Goal: Find specific page/section: Find specific page/section

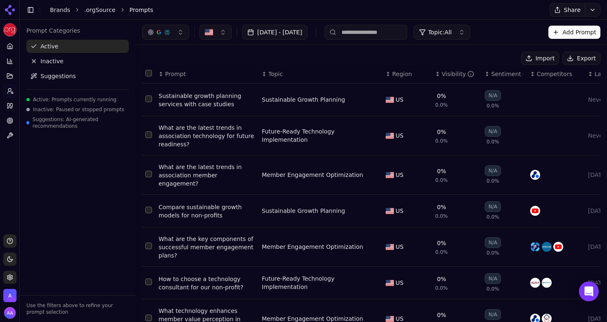
click at [45, 60] on span "Inactive" at bounding box center [51, 61] width 23 height 8
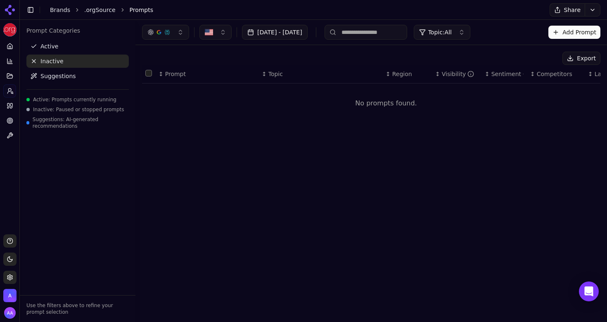
click at [46, 77] on span "Suggestions" at bounding box center [58, 76] width 36 height 8
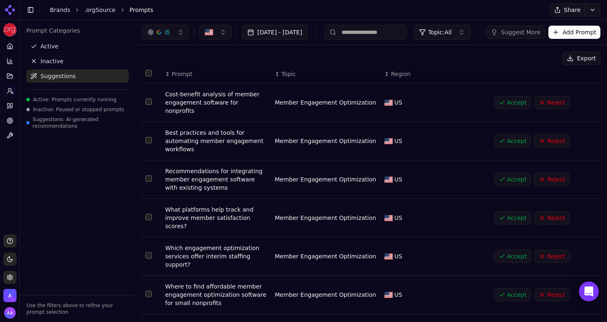
click at [68, 49] on link "Active" at bounding box center [77, 46] width 102 height 13
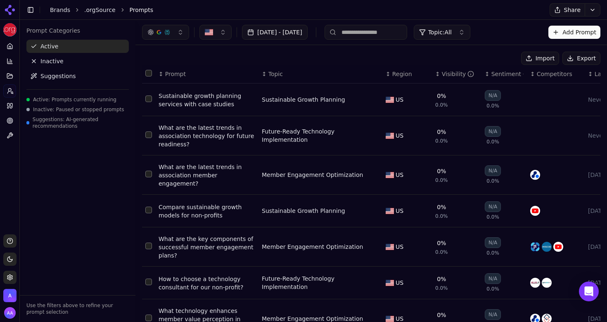
click at [63, 107] on span "Inactive: Paused or stopped prompts" at bounding box center [78, 109] width 91 height 7
click at [68, 123] on span "Suggestions: AI-generated recommendations" at bounding box center [81, 122] width 96 height 13
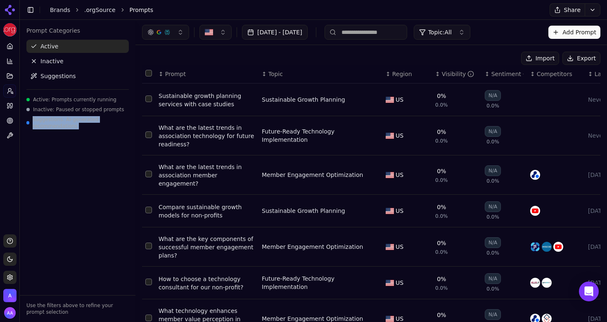
click at [68, 123] on span "Suggestions: AI-generated recommendations" at bounding box center [81, 122] width 96 height 13
click at [79, 123] on span "Suggestions: AI-generated recommendations" at bounding box center [81, 122] width 96 height 13
click at [49, 62] on span "Inactive" at bounding box center [51, 61] width 23 height 8
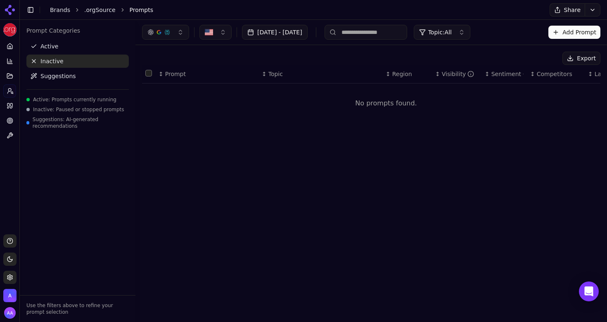
click at [56, 76] on span "Suggestions" at bounding box center [58, 76] width 36 height 8
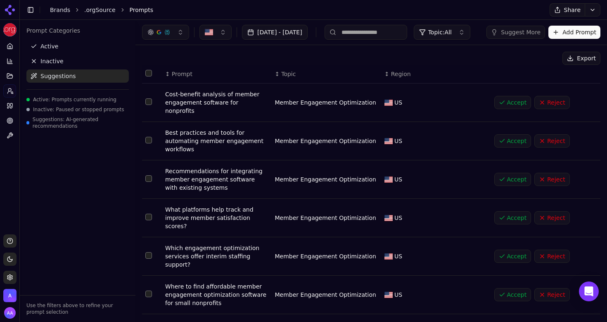
click at [79, 309] on p "Use the filters above to refine your prompt selection" at bounding box center [77, 308] width 102 height 13
click at [88, 307] on p "Use the filters above to refine your prompt selection" at bounding box center [77, 308] width 102 height 13
click at [55, 47] on span "Active" at bounding box center [49, 46] width 18 height 8
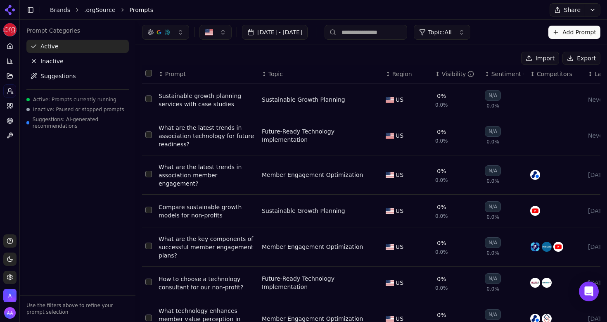
click at [55, 57] on span "Inactive" at bounding box center [51, 61] width 23 height 8
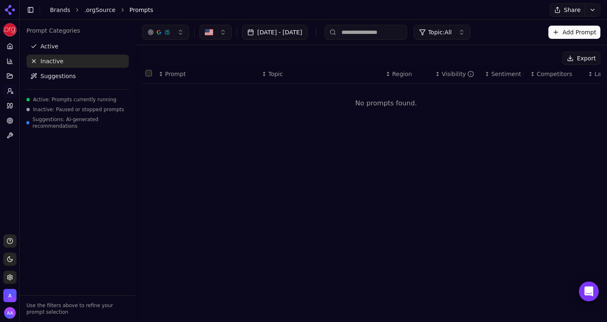
click at [56, 69] on nav "Active Inactive Suggestions" at bounding box center [77, 61] width 102 height 43
click at [58, 72] on span "Suggestions" at bounding box center [58, 76] width 36 height 8
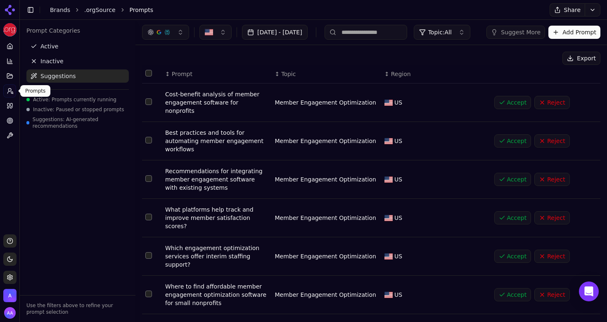
click at [14, 90] on link "Prompts" at bounding box center [9, 90] width 13 height 13
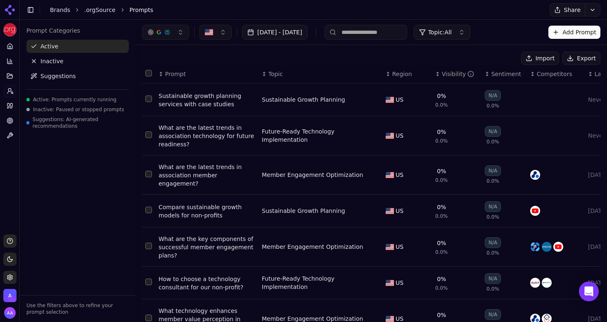
click at [19, 64] on button "Toggle Sidebar" at bounding box center [19, 161] width 7 height 322
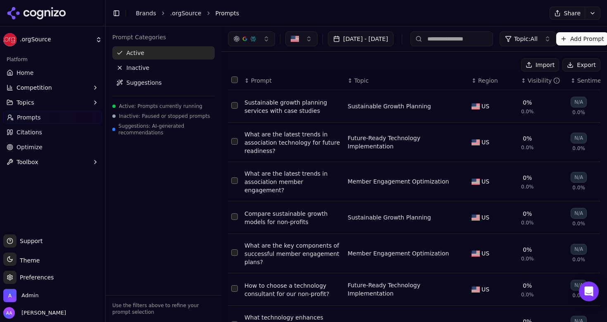
click at [105, 145] on button "Toggle Sidebar" at bounding box center [105, 161] width 7 height 322
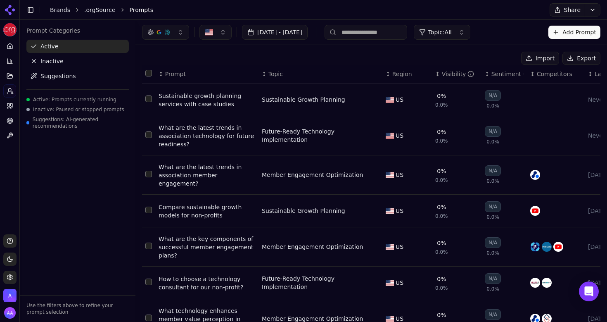
click at [216, 98] on div "Sustainable growth planning services with case studies" at bounding box center [207, 100] width 97 height 17
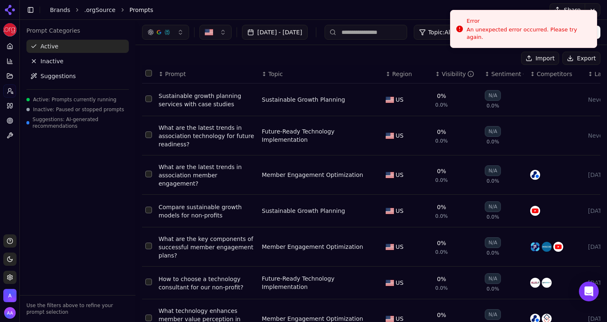
click at [200, 240] on div "What are the key components of successful member engagement plans?" at bounding box center [207, 247] width 97 height 25
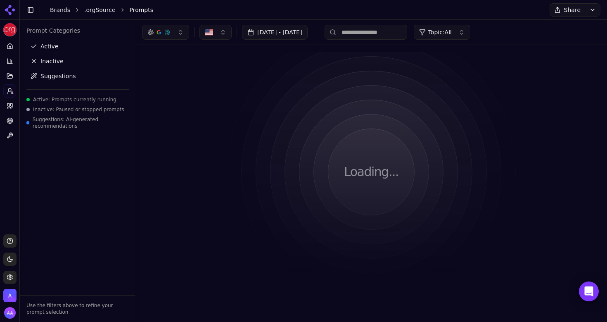
click at [63, 12] on link "Brands" at bounding box center [60, 10] width 20 height 7
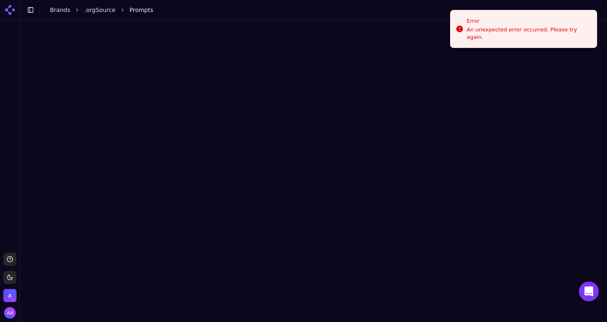
click at [62, 10] on html "Support Toggle theme Admin Toggle Sidebar Brands .orgSource Prompts Error An un…" at bounding box center [303, 161] width 607 height 322
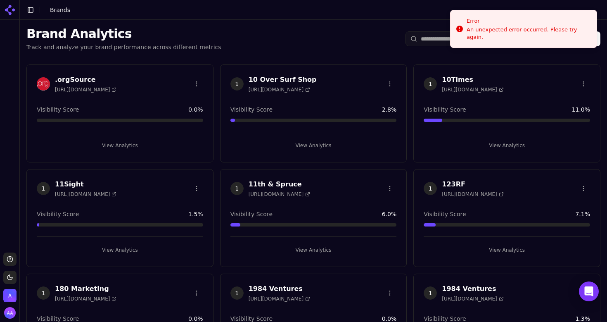
click at [438, 37] on input "search" at bounding box center [464, 38] width 116 height 15
click at [423, 42] on input "search" at bounding box center [464, 38] width 116 height 15
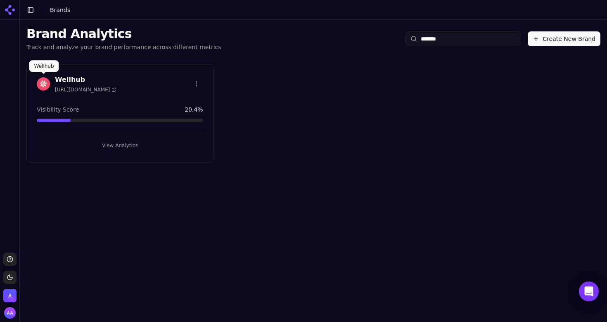
type input "*******"
click at [35, 86] on div "Wellhub https://wellhub.com" at bounding box center [120, 85] width 186 height 21
click at [40, 86] on img at bounding box center [43, 83] width 13 height 13
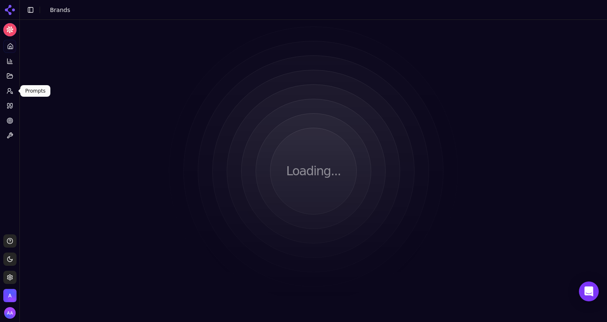
click at [10, 95] on link "Prompts" at bounding box center [9, 90] width 13 height 13
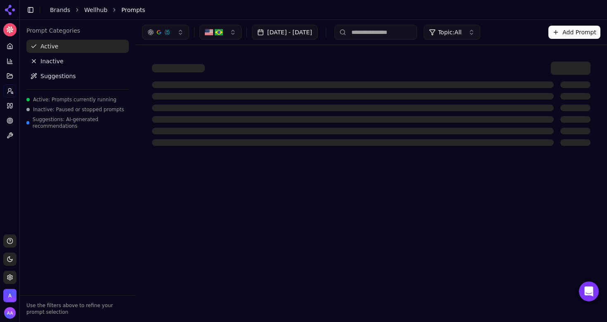
click at [134, 161] on div "Wellhub Platform Home Competition Topics Prompts Citations Optimize Toolbox Sup…" at bounding box center [303, 161] width 607 height 322
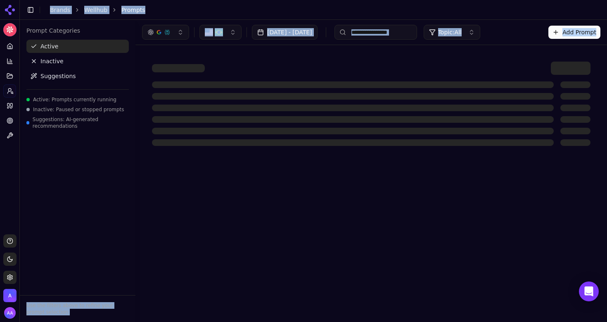
click at [176, 112] on div at bounding box center [371, 113] width 439 height 64
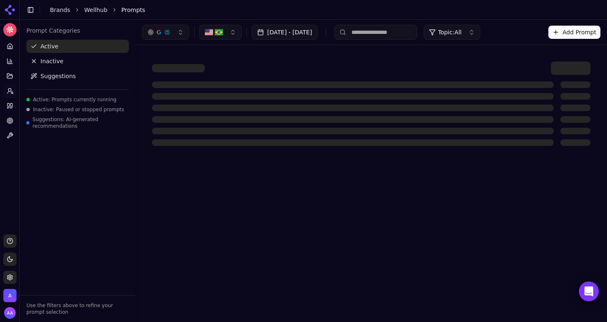
click at [302, 80] on div at bounding box center [371, 104] width 439 height 84
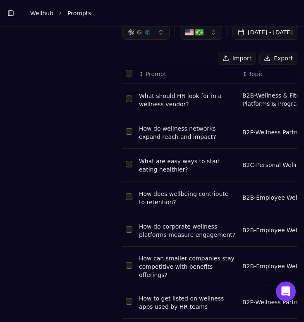
drag, startPoint x: 202, startPoint y: 8, endPoint x: 293, endPoint y: 55, distance: 101.5
click at [303, 69] on html "Toggle Sidebar Brands Wellhub Prompts Aug 04, 2025 - Sep 03, 2025 Topic: All Ad…" at bounding box center [152, 161] width 304 height 322
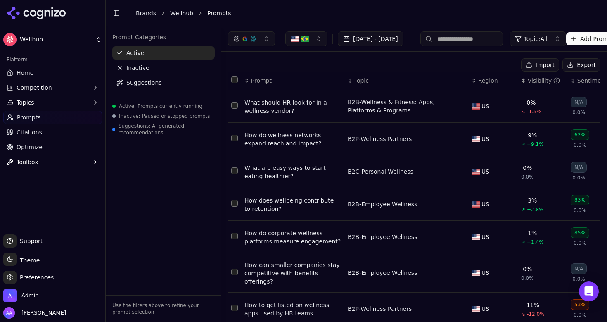
click at [106, 119] on button "Toggle Sidebar" at bounding box center [105, 161] width 7 height 322
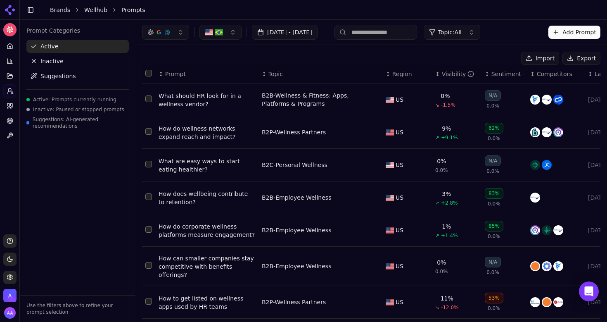
click at [303, 76] on div "Visibility" at bounding box center [458, 74] width 33 height 8
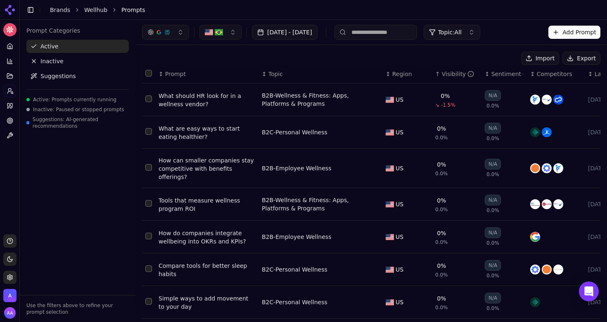
click at [303, 72] on div "Visibility" at bounding box center [458, 74] width 33 height 8
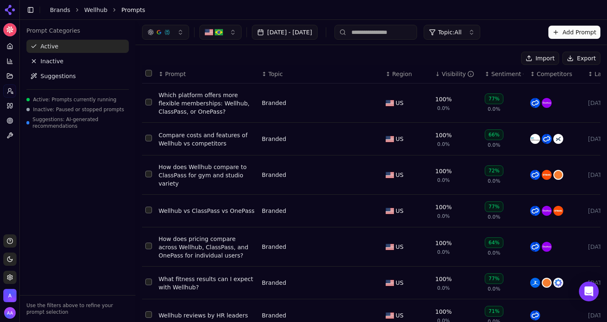
click at [222, 102] on div "Which platform offers more flexible memberships: Wellhub, ClassPass, or OnePass?" at bounding box center [207, 103] width 97 height 25
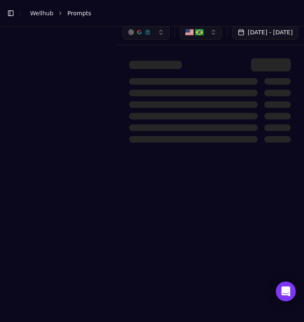
click at [48, 15] on link "Wellhub" at bounding box center [41, 13] width 23 height 8
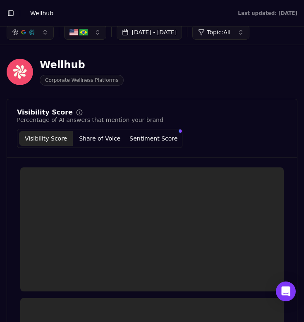
click at [10, 14] on button "Toggle Sidebar" at bounding box center [11, 13] width 12 height 12
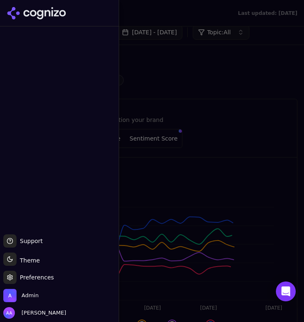
click at [164, 9] on div at bounding box center [152, 161] width 304 height 322
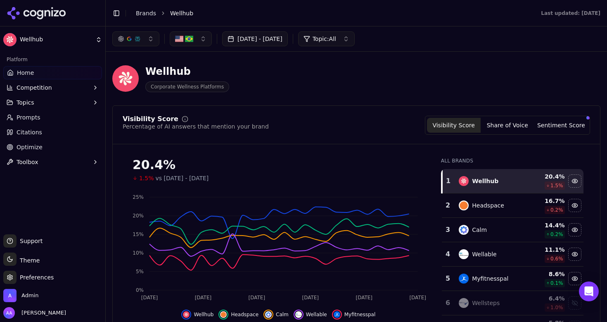
click at [158, 13] on ol "Brands Wellhub" at bounding box center [335, 13] width 399 height 8
click at [143, 12] on link "Brands" at bounding box center [146, 13] width 20 height 7
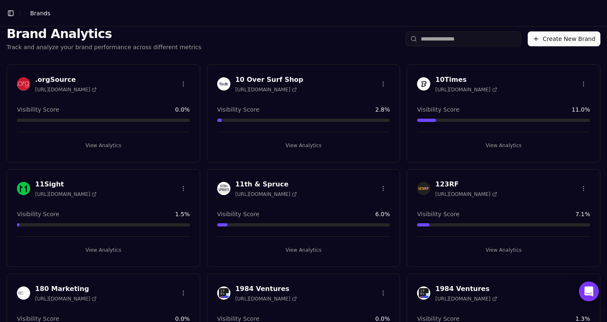
click at [303, 46] on input "search" at bounding box center [464, 38] width 116 height 15
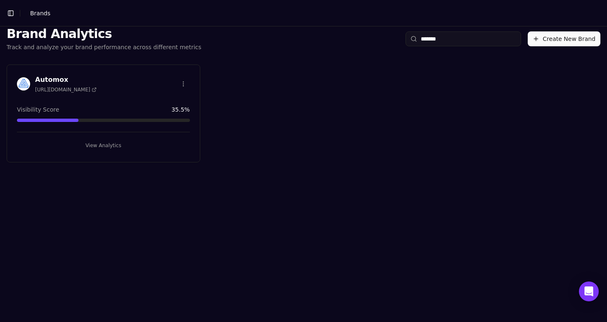
type input "*******"
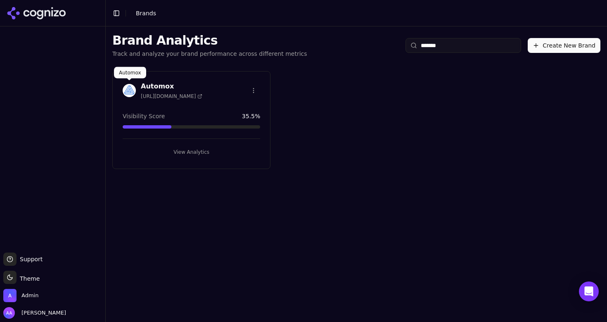
click at [126, 93] on img at bounding box center [129, 90] width 13 height 13
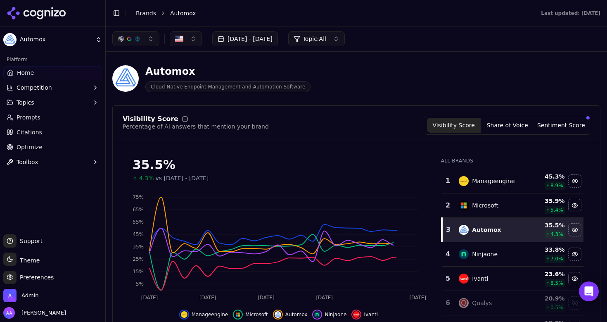
scroll to position [304, 0]
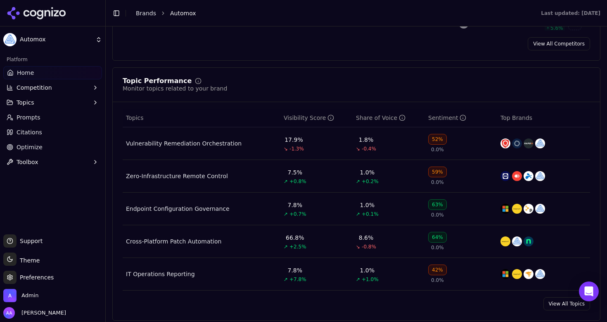
click at [7, 121] on link "Prompts" at bounding box center [52, 117] width 99 height 13
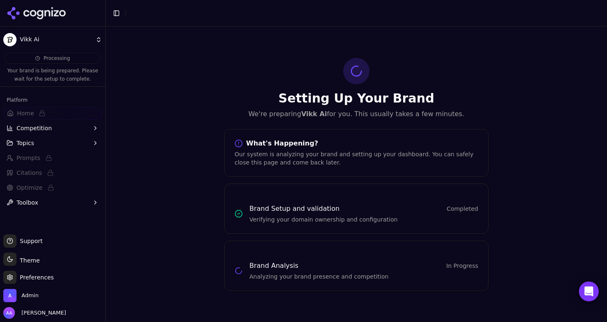
click at [193, 120] on div "Setting Up Your Brand We're preparing Vikk Ai for you. This usually takes a few…" at bounding box center [357, 173] width 502 height 295
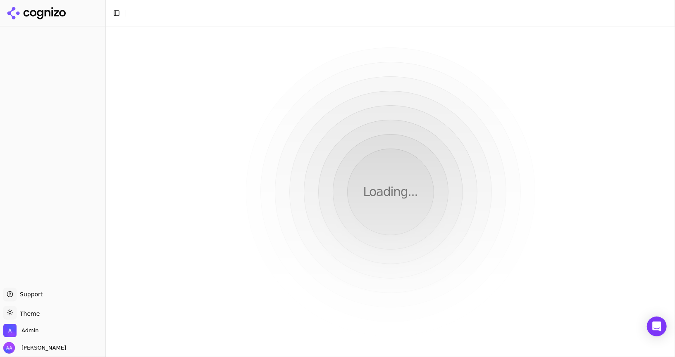
click at [226, 48] on div "Loading..." at bounding box center [390, 191] width 569 height 331
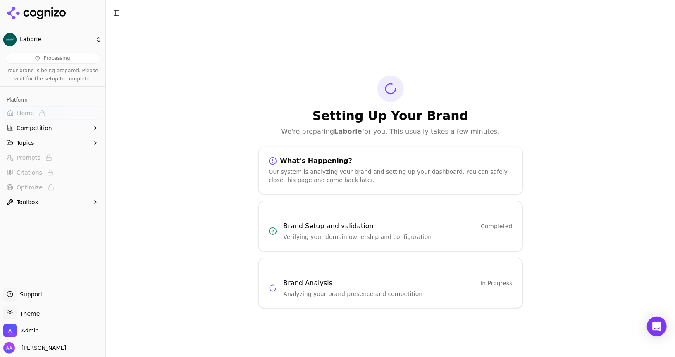
click at [218, 93] on div "Setting Up Your Brand We're preparing Laborie for you. This usually takes a few…" at bounding box center [390, 191] width 569 height 331
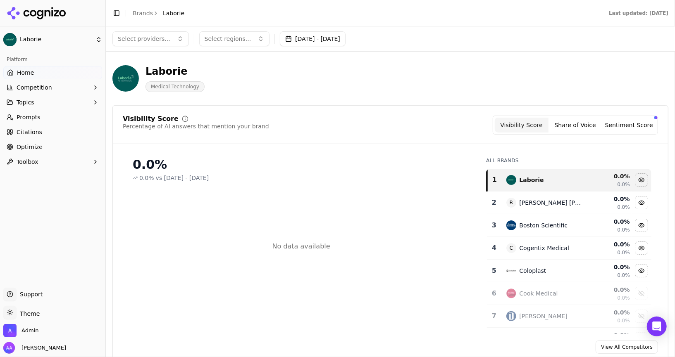
click at [271, 100] on header "Laborie Medical Technology" at bounding box center [390, 81] width 556 height 47
click at [24, 114] on span "Prompts" at bounding box center [29, 117] width 24 height 8
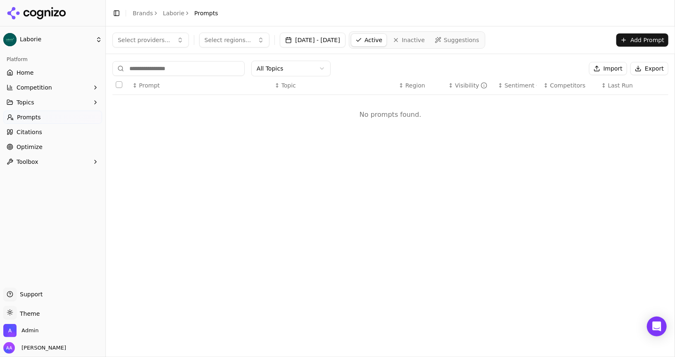
click at [470, 44] on link "Suggestions" at bounding box center [457, 39] width 53 height 13
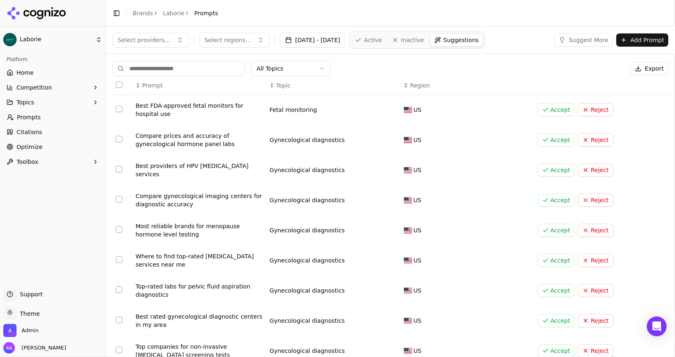
click at [137, 45] on button "Select providers..." at bounding box center [150, 40] width 76 height 15
click at [33, 67] on link "Home" at bounding box center [52, 72] width 99 height 13
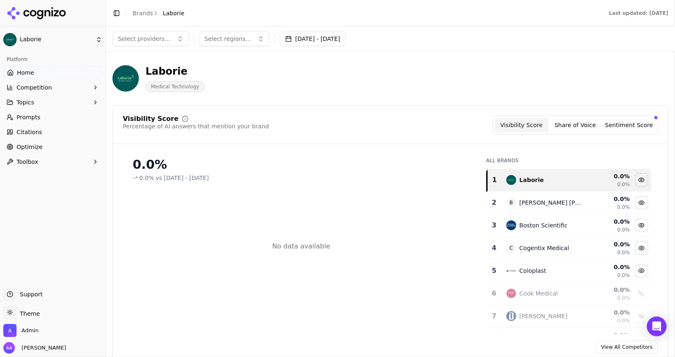
click at [225, 31] on button "Select regions..." at bounding box center [234, 38] width 71 height 15
click at [336, 88] on div "Laborie Medical Technology" at bounding box center [297, 78] width 370 height 27
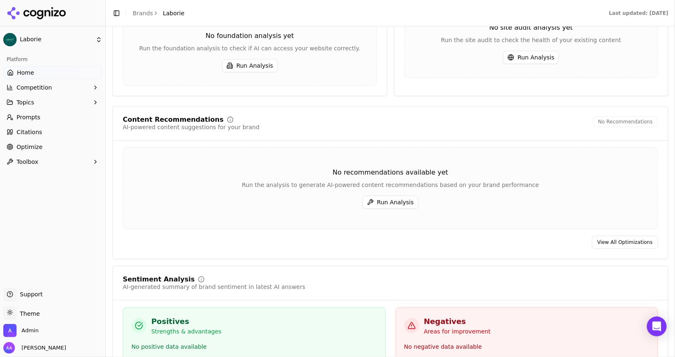
scroll to position [1162, 0]
